Goal: Information Seeking & Learning: Understand process/instructions

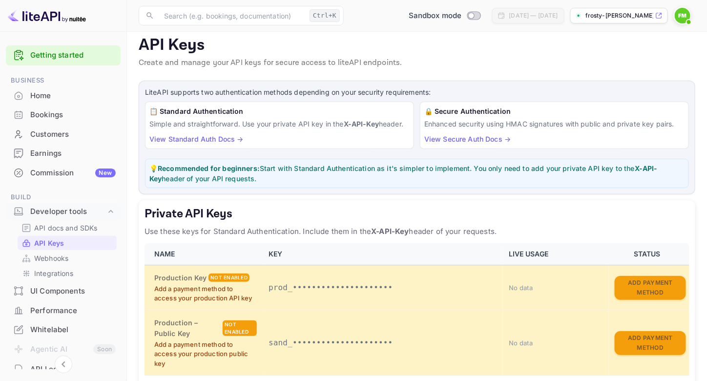
scroll to position [62, 0]
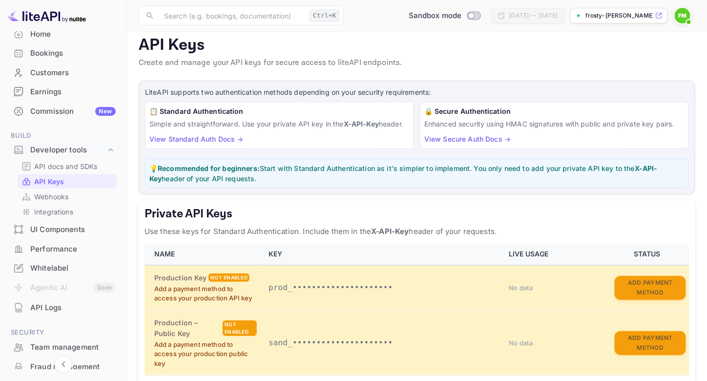
click at [214, 135] on link "View Standard Auth Docs →" at bounding box center [196, 139] width 94 height 8
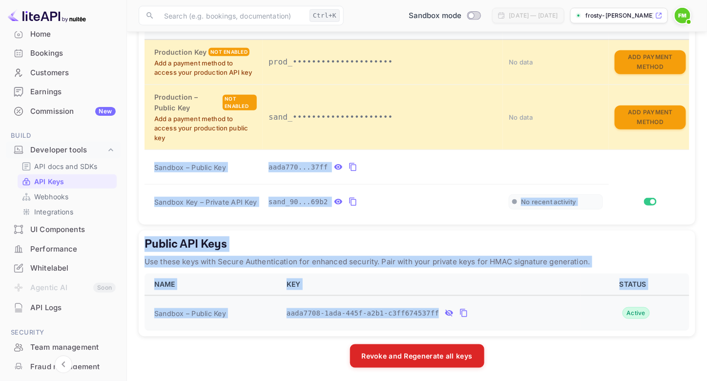
drag, startPoint x: 156, startPoint y: 164, endPoint x: 530, endPoint y: 323, distance: 406.1
click at [530, 323] on div "LiteAPI supports two authentication methods depending on your security requirem…" at bounding box center [417, 111] width 557 height 513
copy div "Sandbox – Public Key aada770...37ff Sandbox Key – Private API Key sand_90...69b…"
click at [472, 230] on div "Public API Keys Use these keys with Secure Authentication for enhanced security…" at bounding box center [417, 283] width 557 height 106
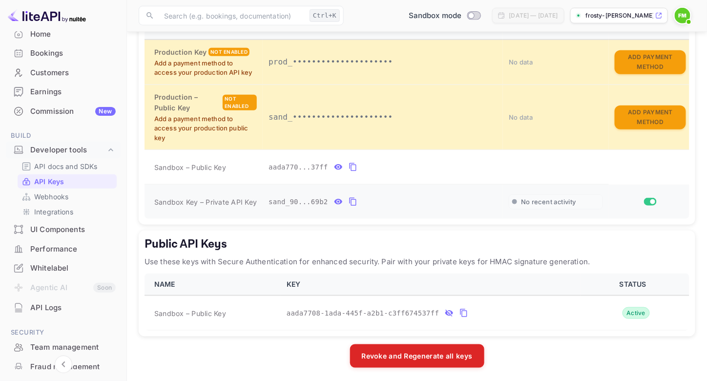
click at [334, 199] on icon "private api keys table" at bounding box center [338, 201] width 8 height 5
click at [463, 196] on icon "private api keys table" at bounding box center [467, 202] width 9 height 12
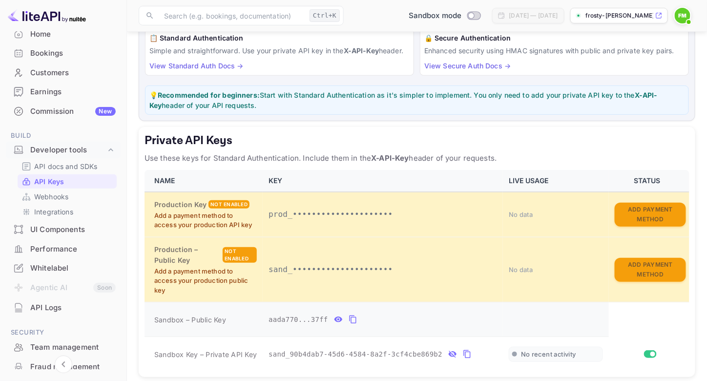
scroll to position [0, 0]
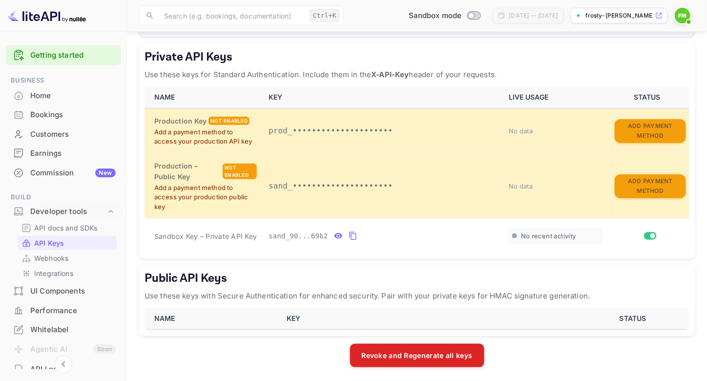
scroll to position [164, 0]
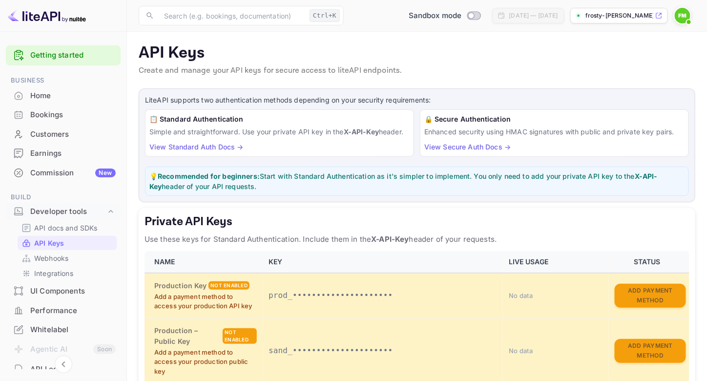
scroll to position [165, 0]
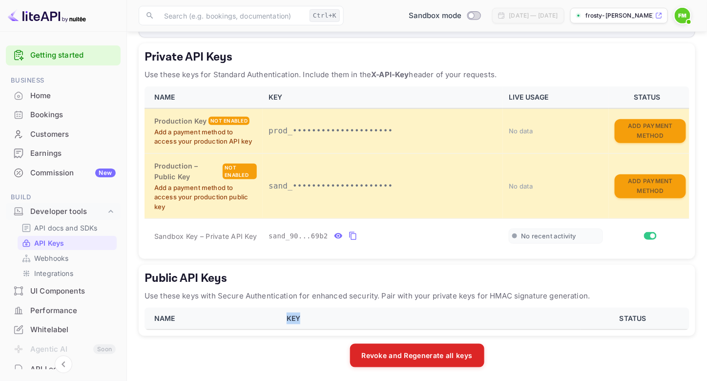
drag, startPoint x: 287, startPoint y: 317, endPoint x: 361, endPoint y: 314, distance: 74.3
click at [361, 314] on th "KEY" at bounding box center [431, 319] width 300 height 22
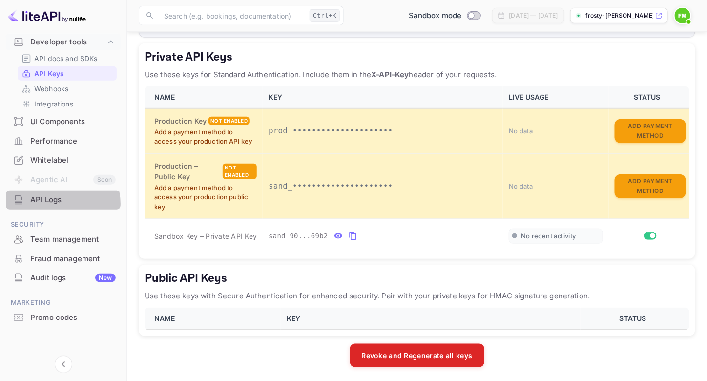
click at [62, 203] on div "API Logs" at bounding box center [72, 199] width 85 height 11
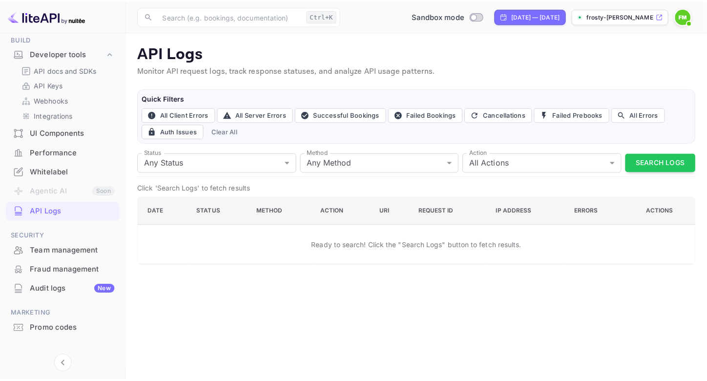
scroll to position [158, 0]
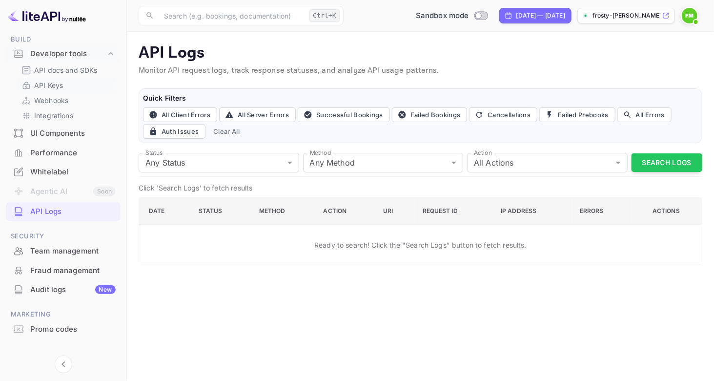
click at [45, 84] on p "API Keys" at bounding box center [48, 85] width 29 height 10
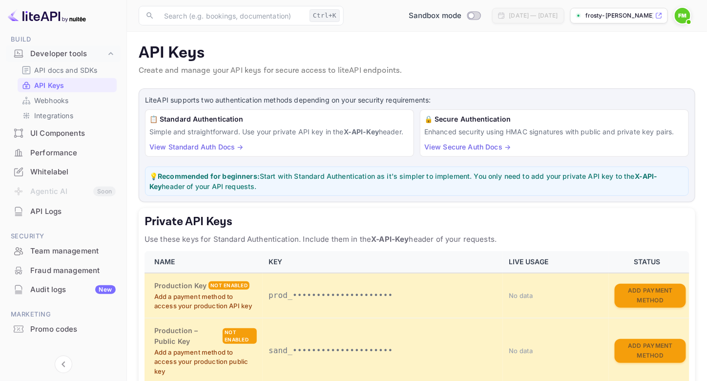
click at [50, 157] on div "Performance" at bounding box center [72, 152] width 85 height 11
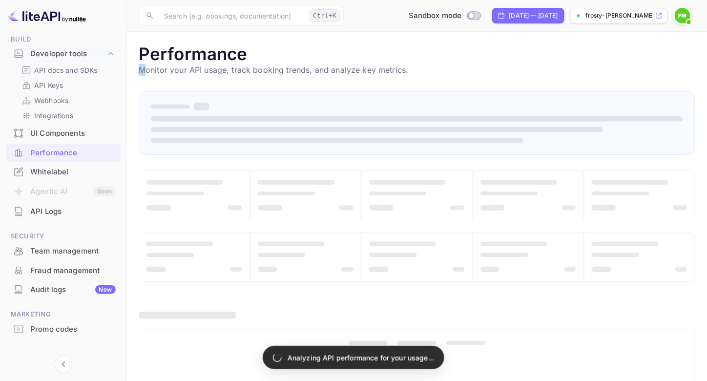
drag, startPoint x: 143, startPoint y: 69, endPoint x: 288, endPoint y: 59, distance: 145.4
click at [288, 59] on div "Performance Monitor your API usage, track booking trends, and analyze key metri…" at bounding box center [417, 59] width 557 height 32
click at [293, 66] on p "Monitor your API usage, track booking trends, and analyze key metrics." at bounding box center [417, 70] width 557 height 12
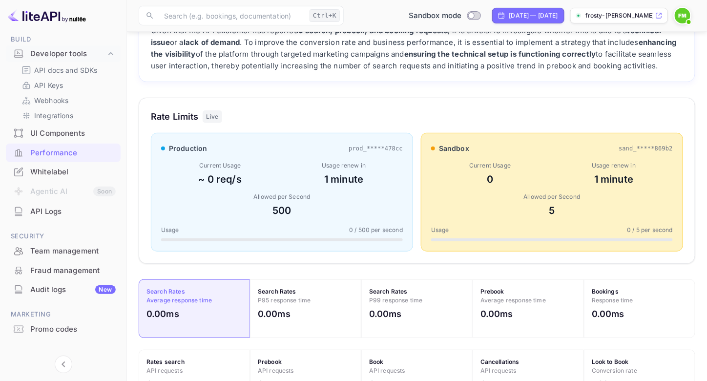
scroll to position [92, 0]
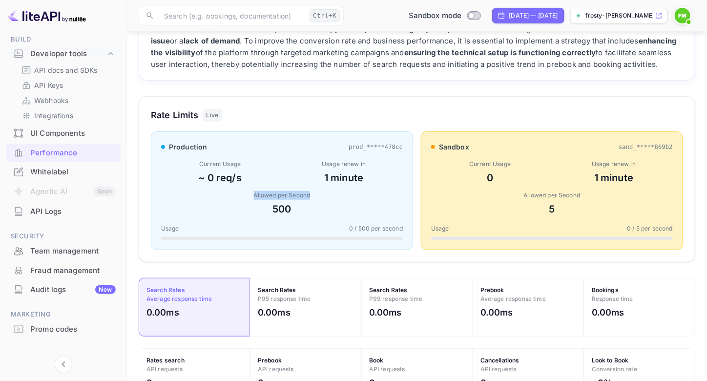
drag, startPoint x: 248, startPoint y: 194, endPoint x: 326, endPoint y: 191, distance: 78.7
click at [326, 191] on div "Allowed per Second" at bounding box center [282, 195] width 242 height 9
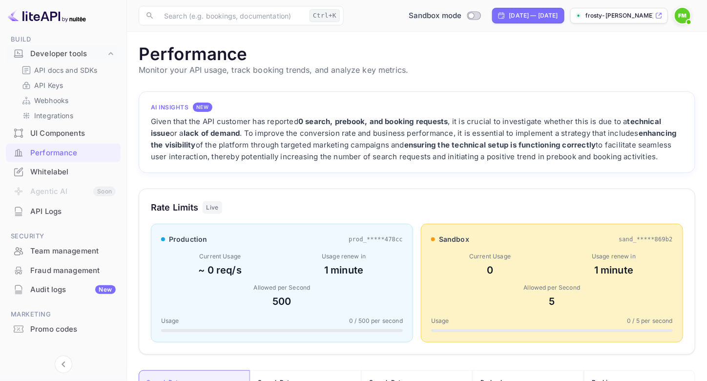
scroll to position [0, 0]
drag, startPoint x: 227, startPoint y: 126, endPoint x: 397, endPoint y: 119, distance: 170.6
click at [397, 119] on div "Given that the API customer has reported 0 search, prebook, and booking request…" at bounding box center [417, 138] width 532 height 47
click at [397, 119] on strong "0 search, prebook, and booking requests" at bounding box center [373, 120] width 150 height 9
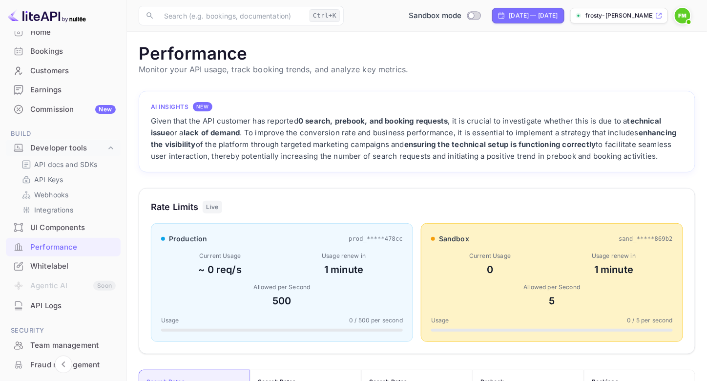
scroll to position [63, 0]
click at [67, 106] on div "Commission New" at bounding box center [72, 110] width 85 height 11
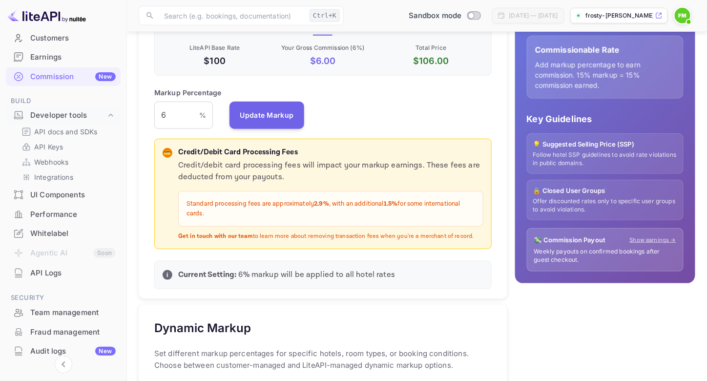
scroll to position [96, 0]
click at [47, 133] on p "API docs and SDKs" at bounding box center [65, 132] width 63 height 10
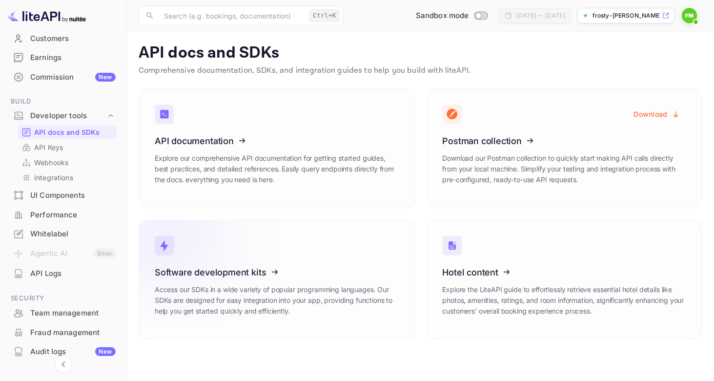
click at [271, 284] on icon at bounding box center [215, 270] width 152 height 101
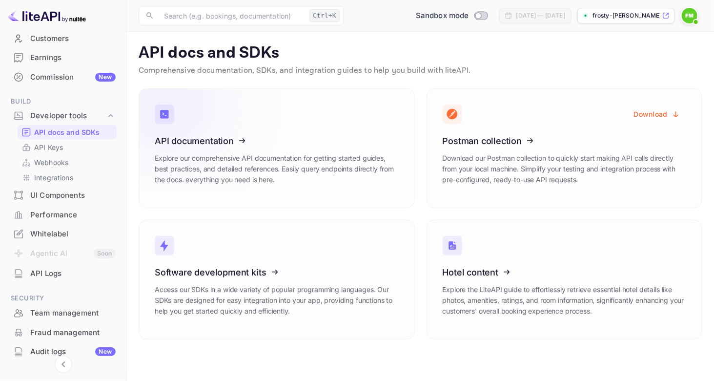
click at [151, 151] on icon at bounding box center [215, 139] width 152 height 101
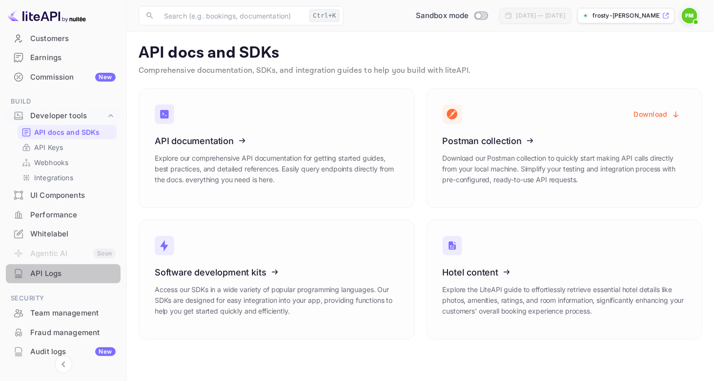
click at [63, 281] on div "API Logs" at bounding box center [63, 273] width 115 height 19
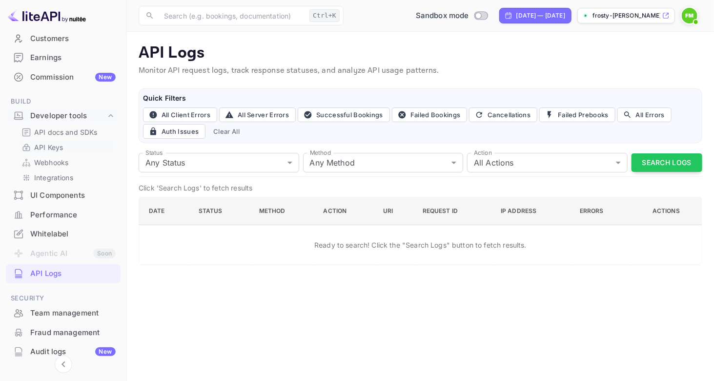
click at [58, 149] on p "API Keys" at bounding box center [48, 147] width 29 height 10
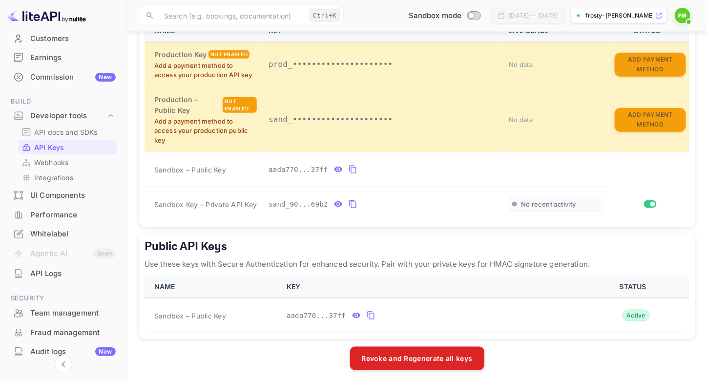
scroll to position [233, 0]
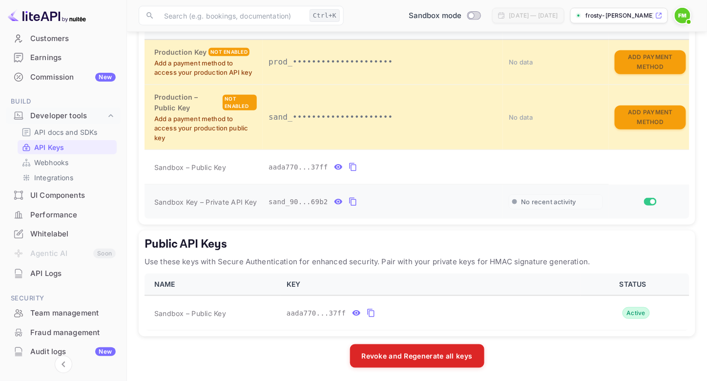
click at [349, 201] on icon "private api keys table" at bounding box center [353, 202] width 9 height 12
